Goal: Check status: Check status

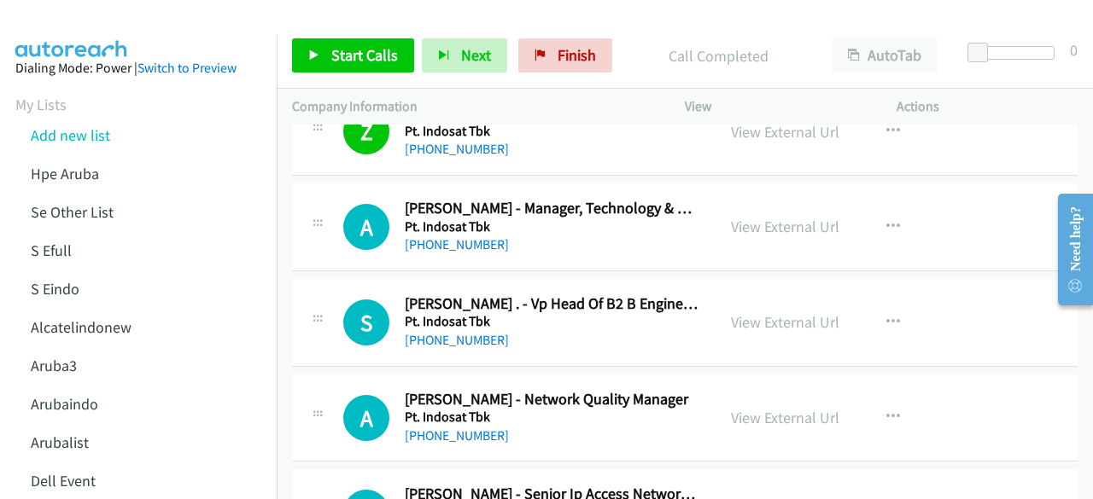
scroll to position [6817, 0]
click at [786, 217] on link "View External Url" at bounding box center [785, 227] width 108 height 20
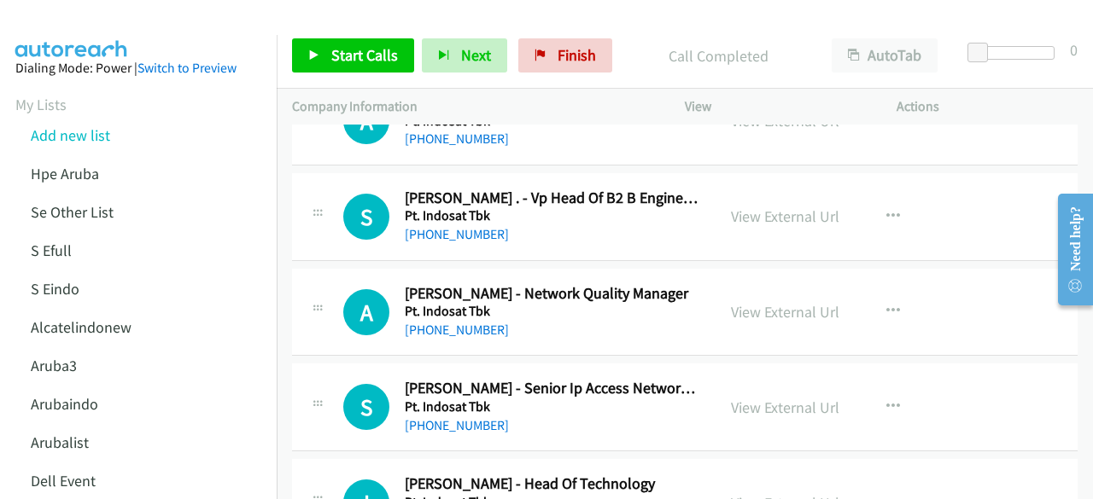
scroll to position [6923, 0]
click at [767, 207] on link "View External Url" at bounding box center [785, 217] width 108 height 20
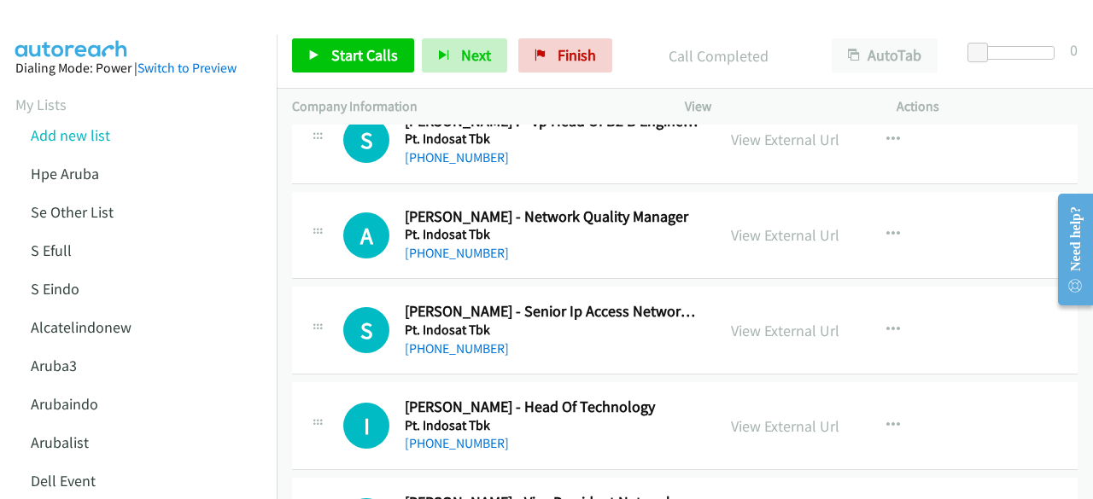
scroll to position [7000, 0]
click at [761, 225] on link "View External Url" at bounding box center [785, 235] width 108 height 20
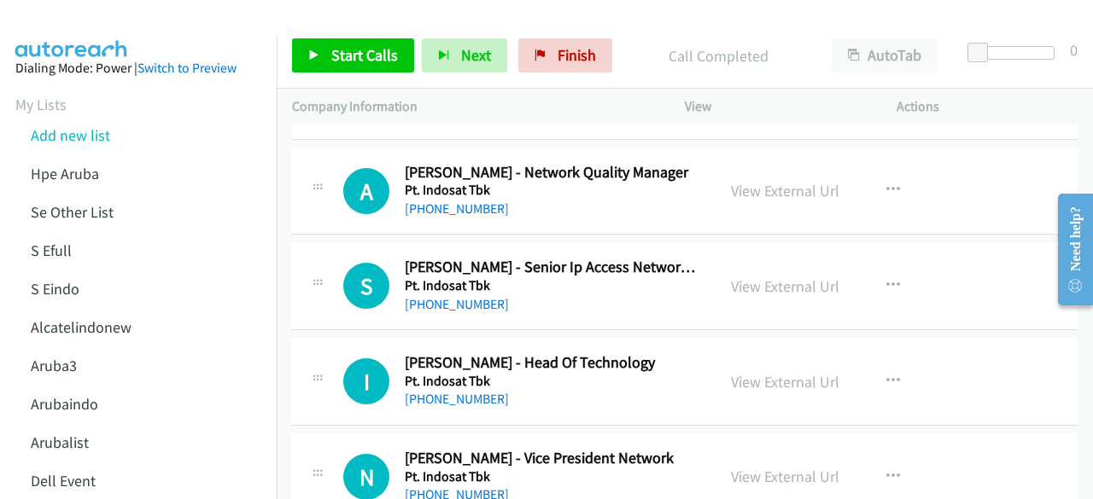
scroll to position [7048, 0]
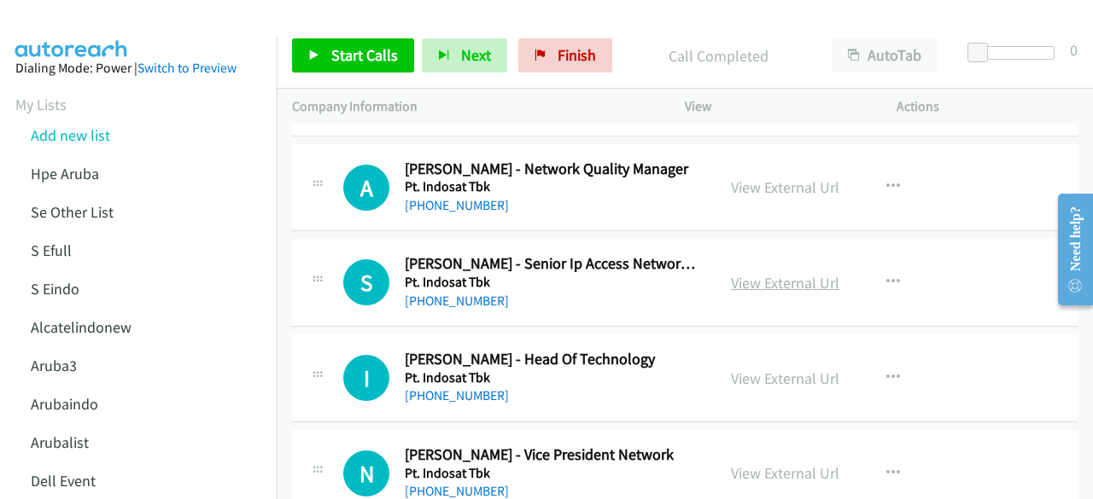
click at [742, 273] on link "View External Url" at bounding box center [785, 283] width 108 height 20
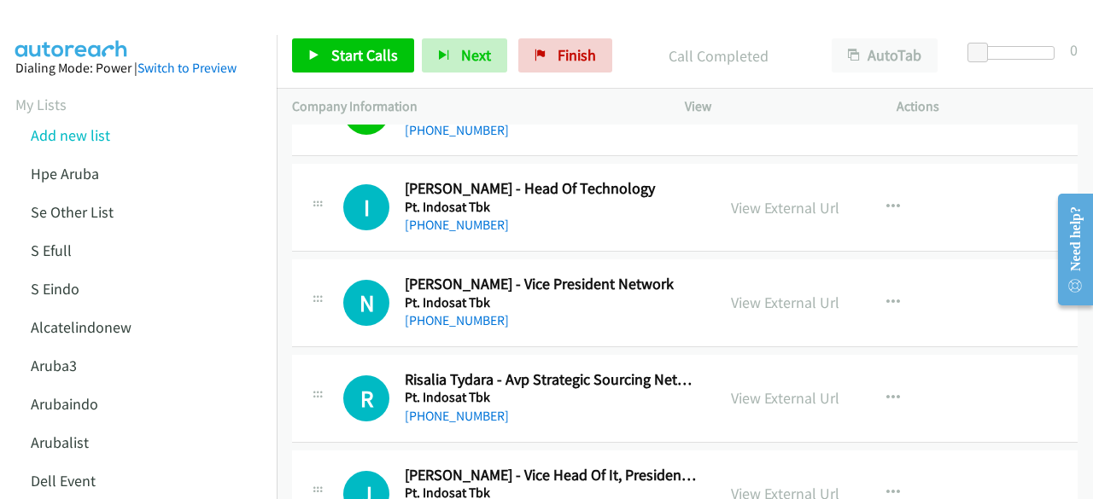
click at [771, 201] on div "View External Url View External Url Schedule/Manage Callback Start Calls Here R…" at bounding box center [828, 207] width 227 height 56
click at [771, 198] on link "View External Url" at bounding box center [785, 208] width 108 height 20
click at [782, 293] on link "View External Url" at bounding box center [785, 303] width 108 height 20
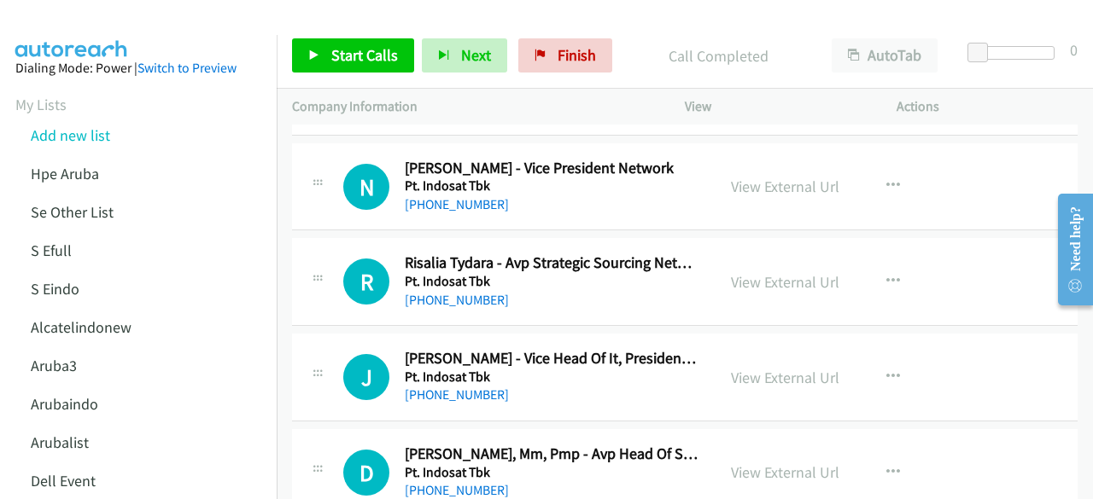
scroll to position [7350, 0]
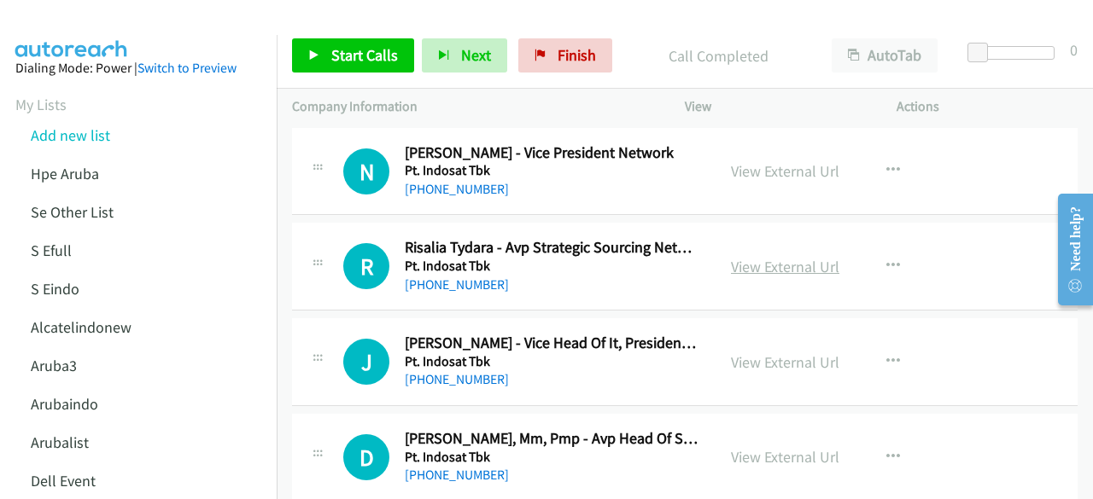
click at [751, 257] on link "View External Url" at bounding box center [785, 267] width 108 height 20
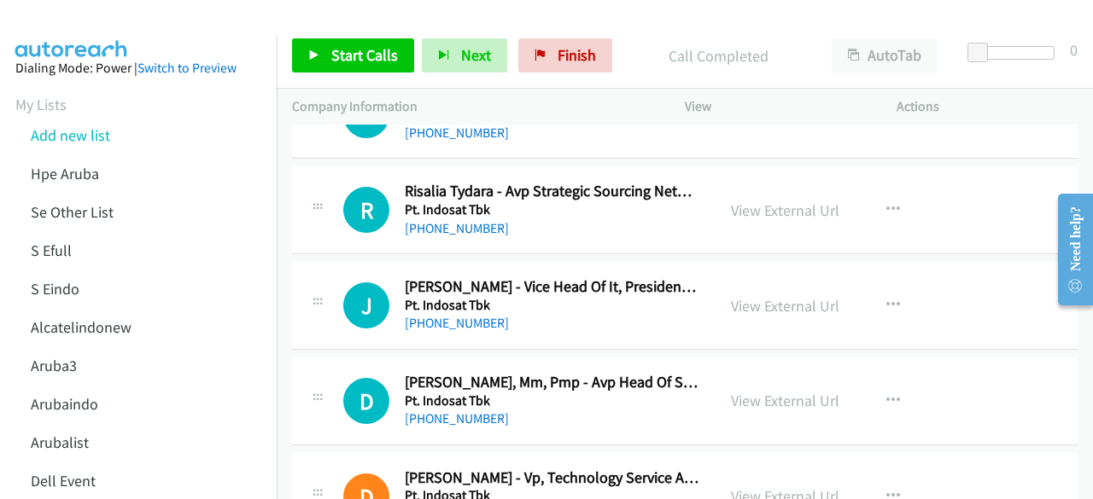
scroll to position [7408, 0]
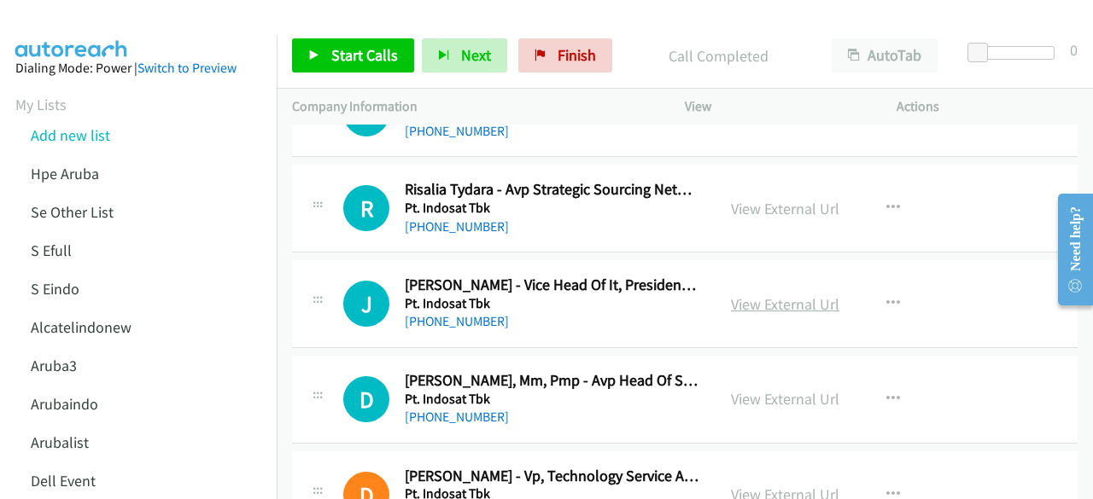
click at [780, 295] on link "View External Url" at bounding box center [785, 305] width 108 height 20
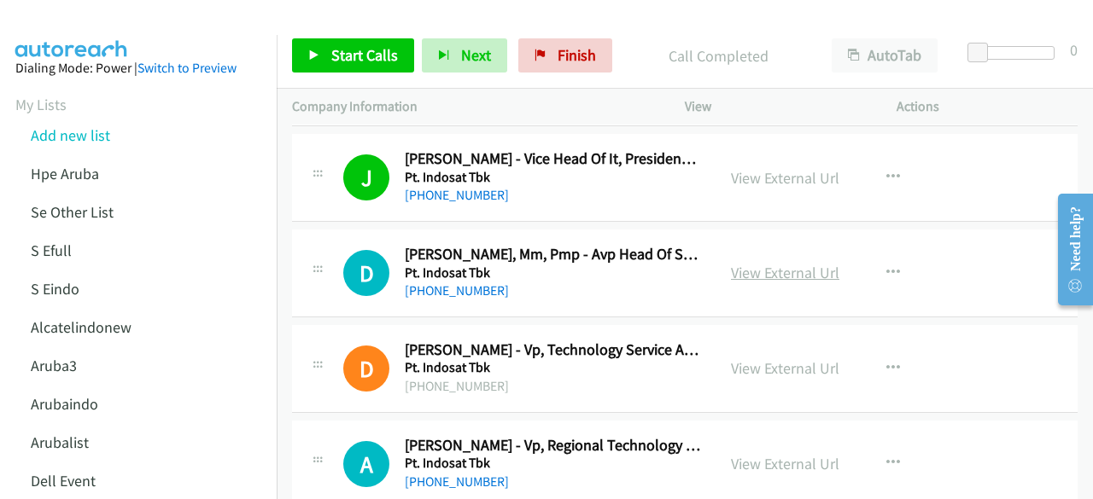
scroll to position [7536, 0]
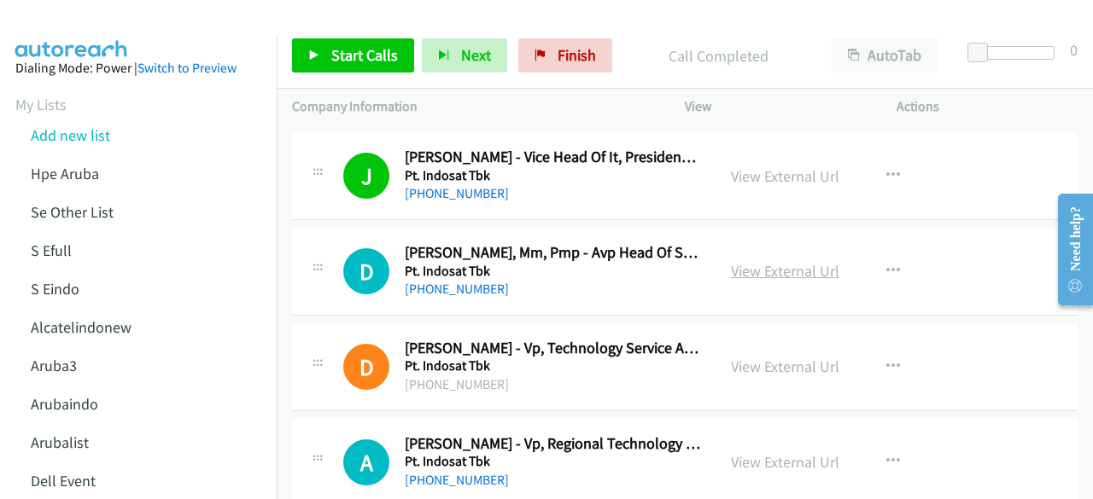
click at [768, 261] on link "View External Url" at bounding box center [785, 271] width 108 height 20
